Goal: Find specific page/section: Find specific page/section

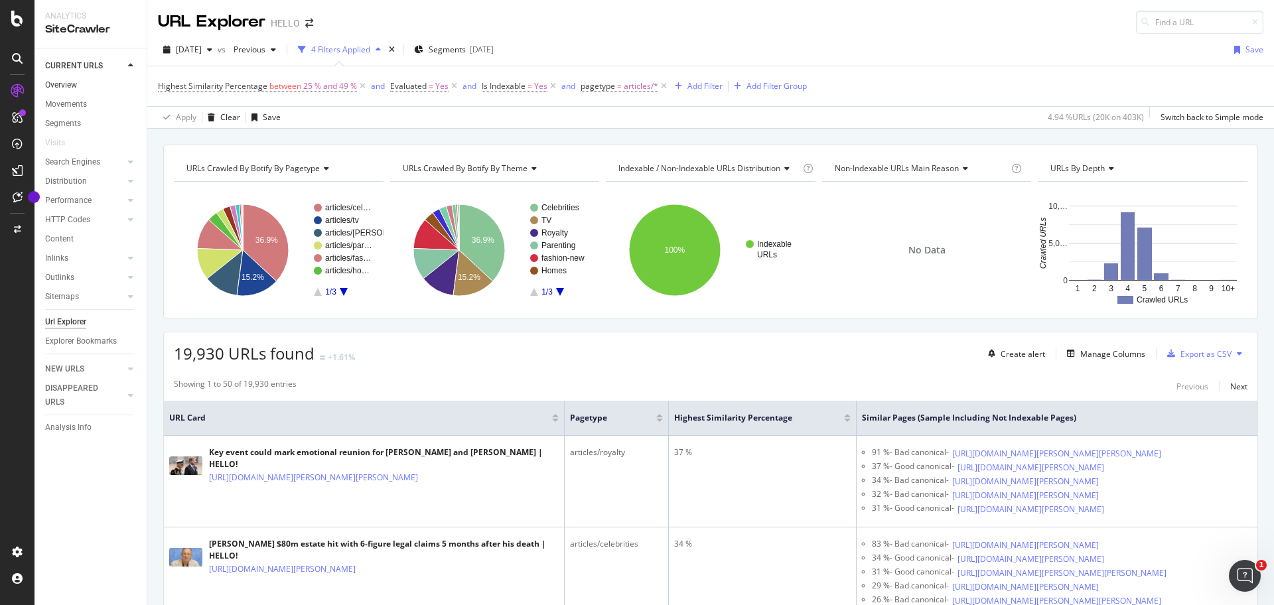
click at [77, 83] on link "Overview" at bounding box center [91, 85] width 92 height 14
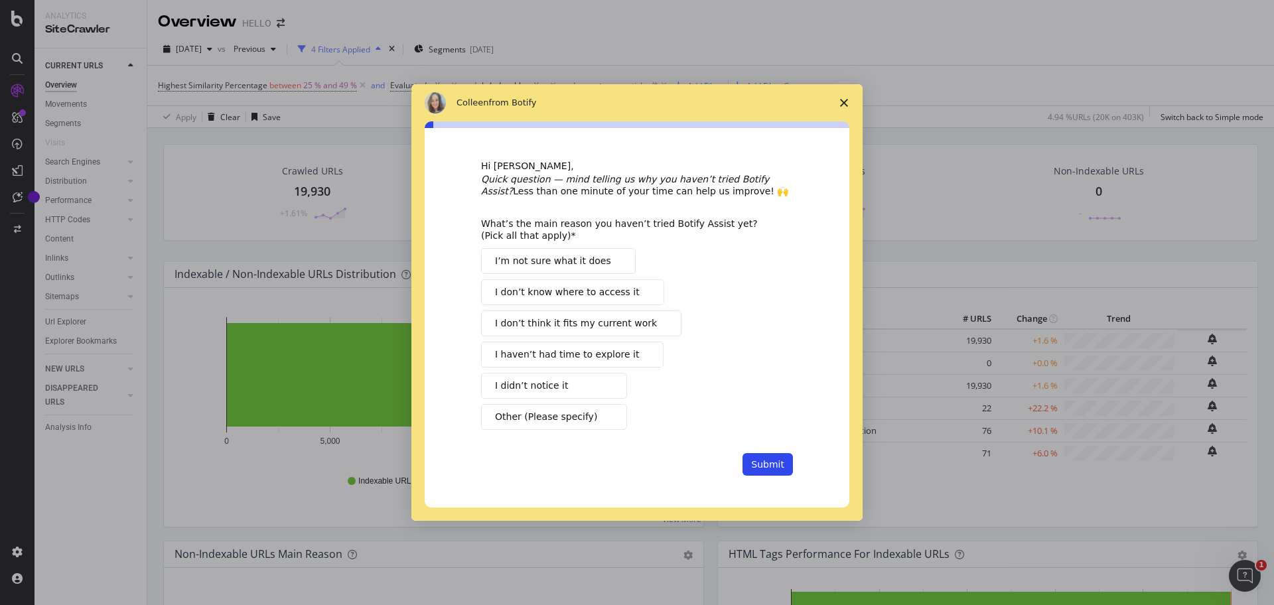
click at [846, 105] on polygon "Close survey" at bounding box center [844, 103] width 8 height 8
